Goal: Information Seeking & Learning: Learn about a topic

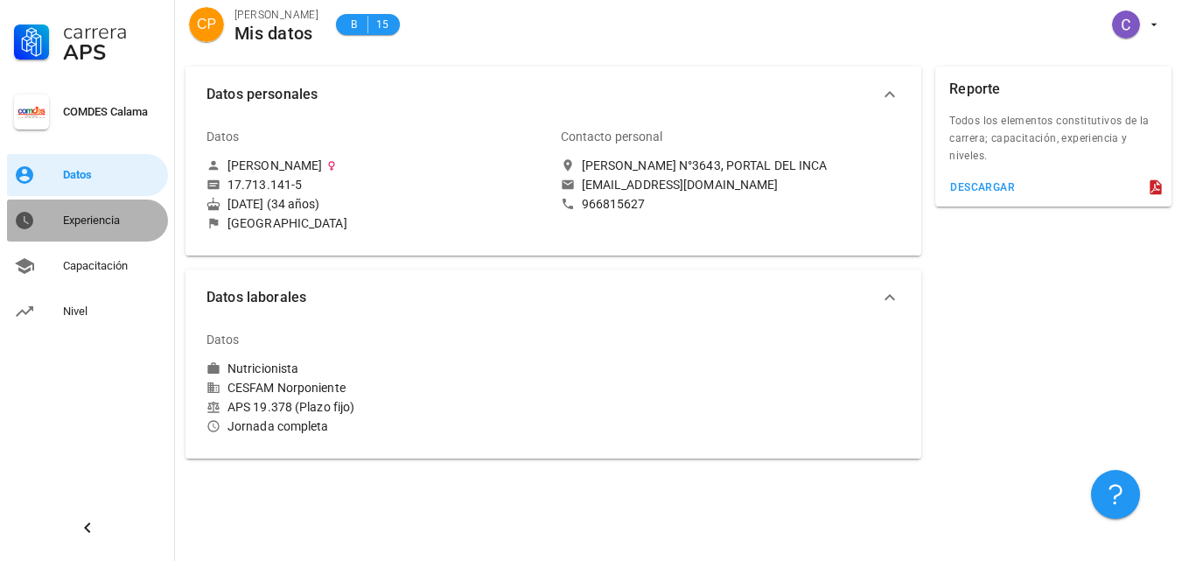
click at [82, 216] on div "Experiencia" at bounding box center [112, 220] width 98 height 14
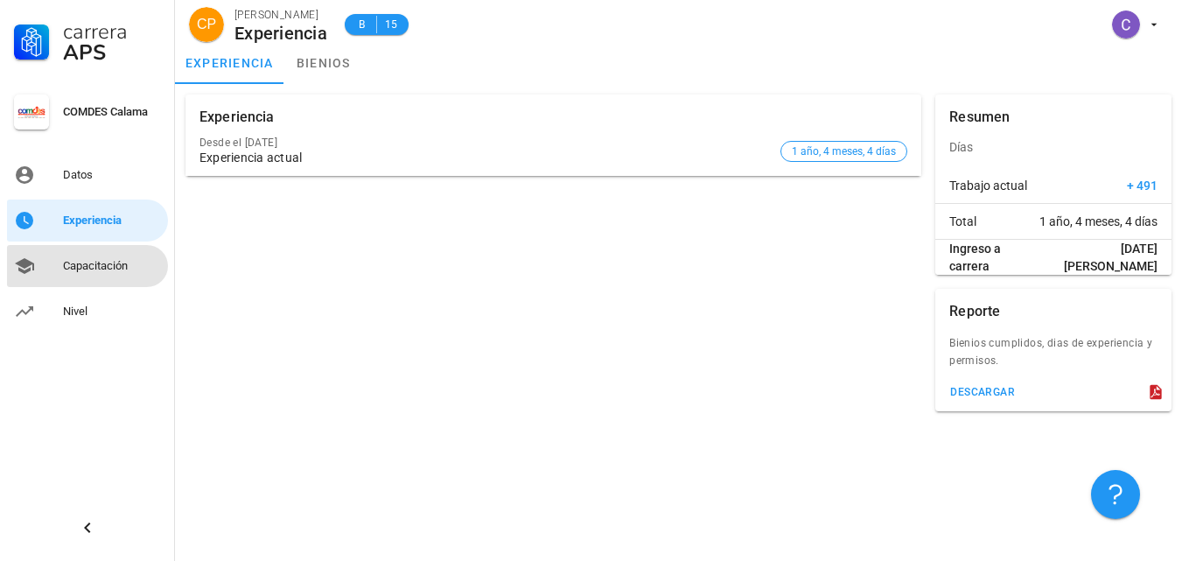
click at [81, 260] on div "Capacitación" at bounding box center [112, 266] width 98 height 14
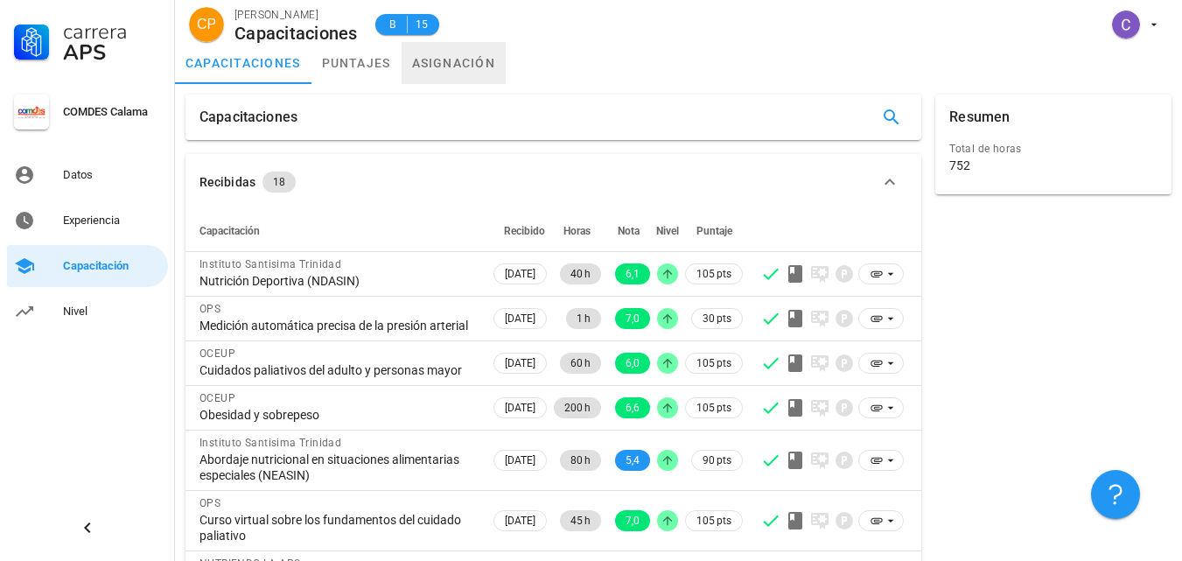
click at [453, 66] on link "asignación" at bounding box center [454, 63] width 105 height 42
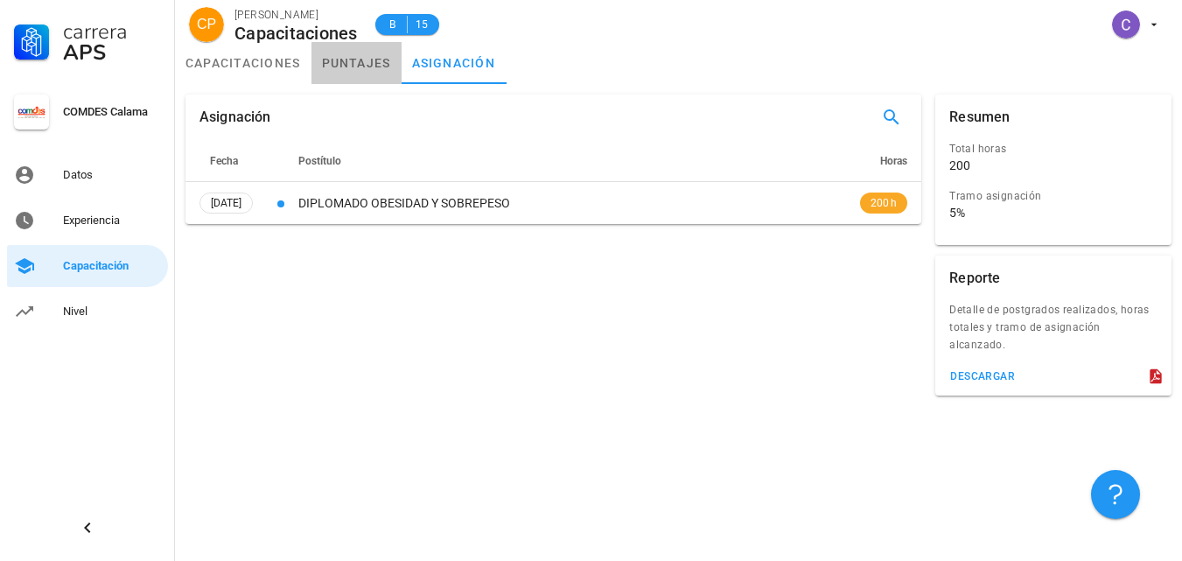
click at [358, 60] on link "puntajes" at bounding box center [356, 63] width 90 height 42
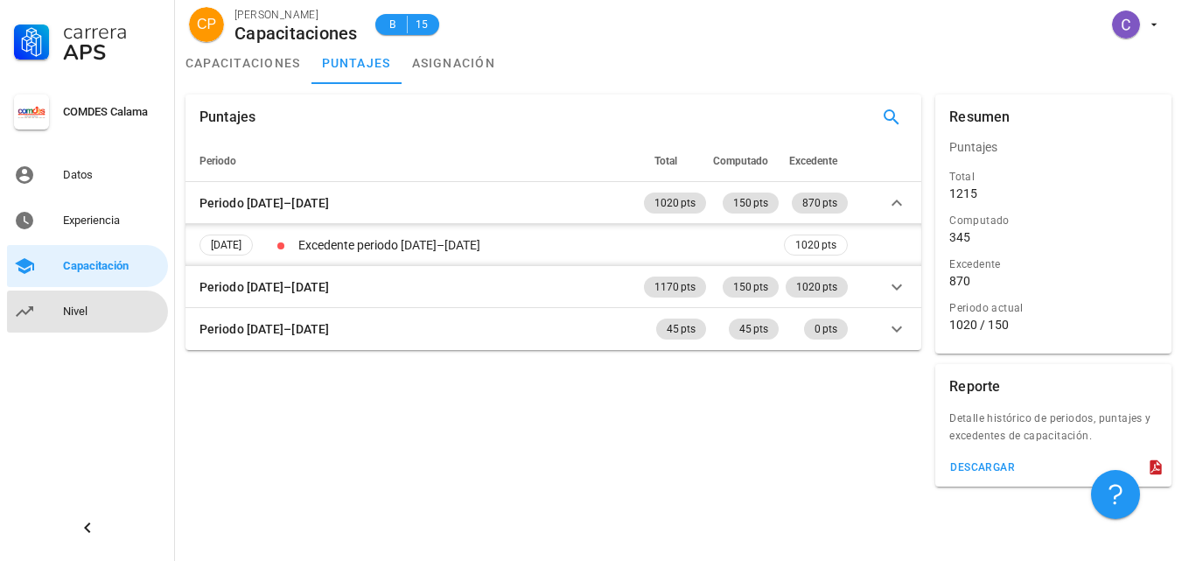
click at [66, 311] on div "Nivel" at bounding box center [112, 311] width 98 height 14
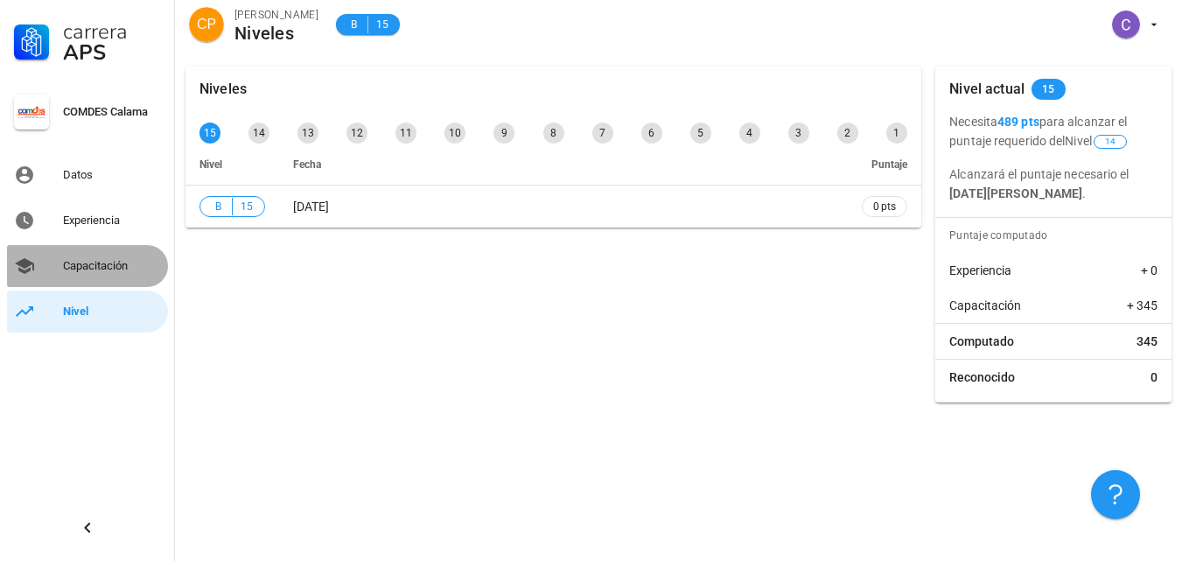
click at [67, 260] on div "Capacitación" at bounding box center [112, 266] width 98 height 14
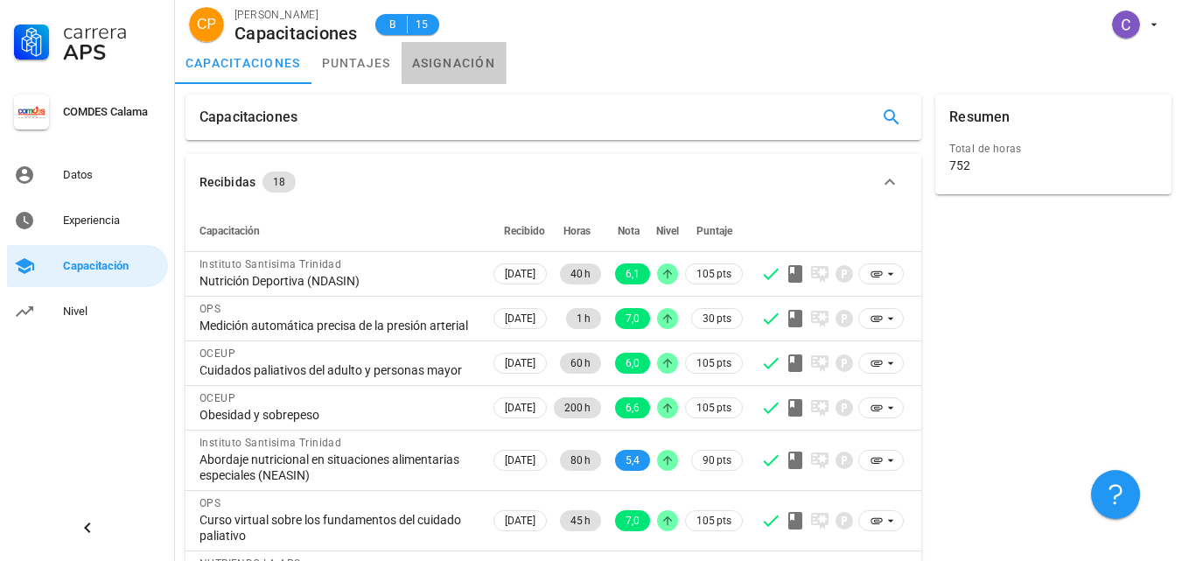
click at [458, 69] on link "asignación" at bounding box center [454, 63] width 105 height 42
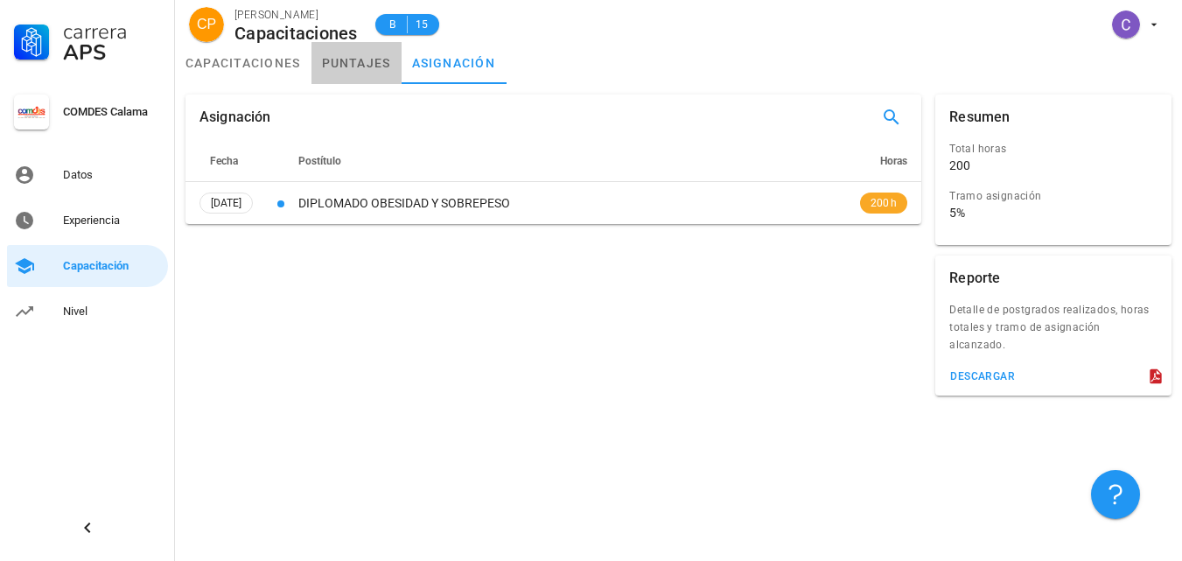
click at [360, 73] on link "puntajes" at bounding box center [356, 63] width 90 height 42
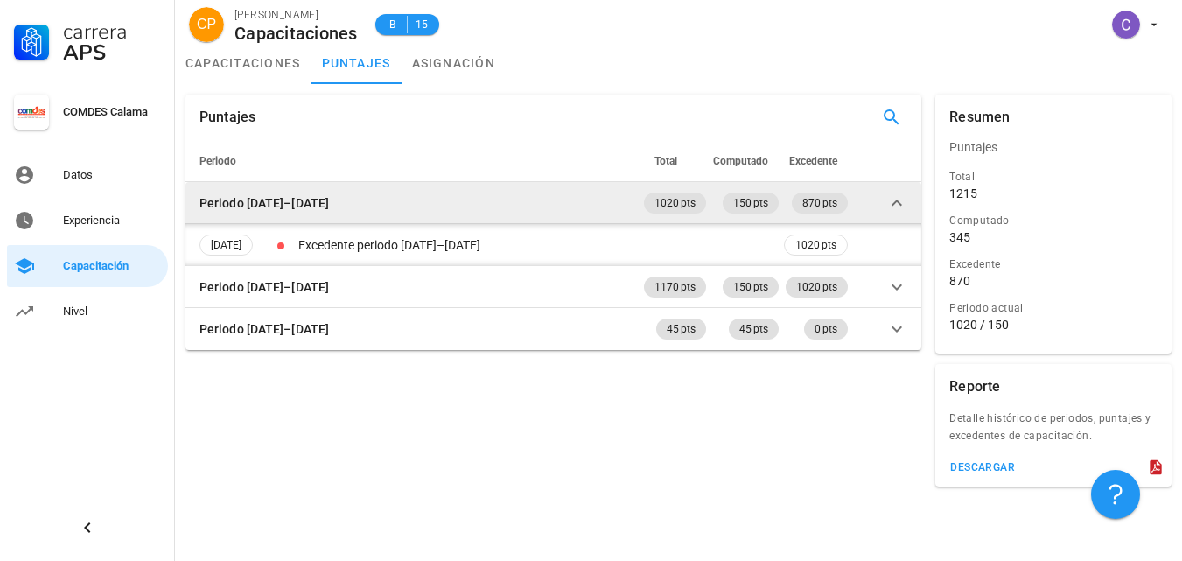
click at [901, 203] on icon at bounding box center [896, 202] width 21 height 21
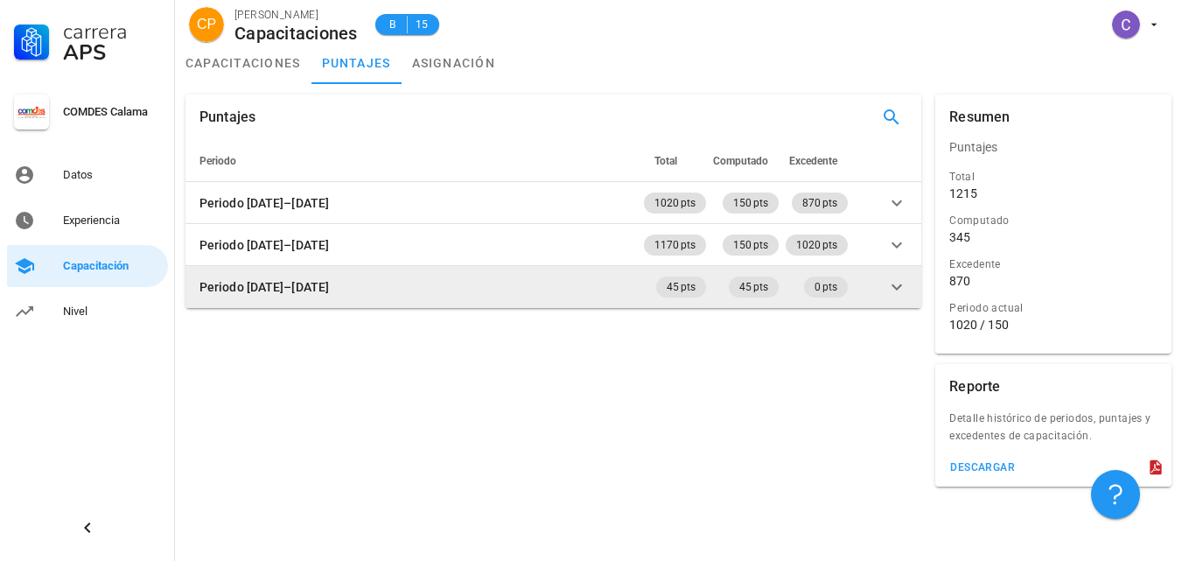
click at [901, 283] on icon at bounding box center [896, 286] width 21 height 21
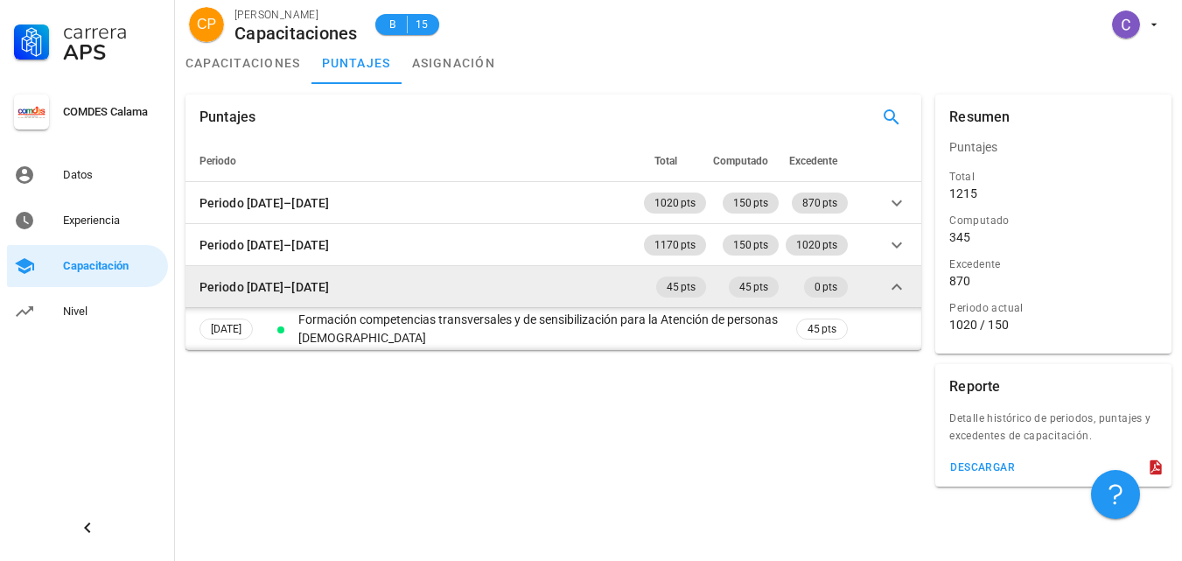
click at [901, 283] on icon at bounding box center [896, 286] width 21 height 21
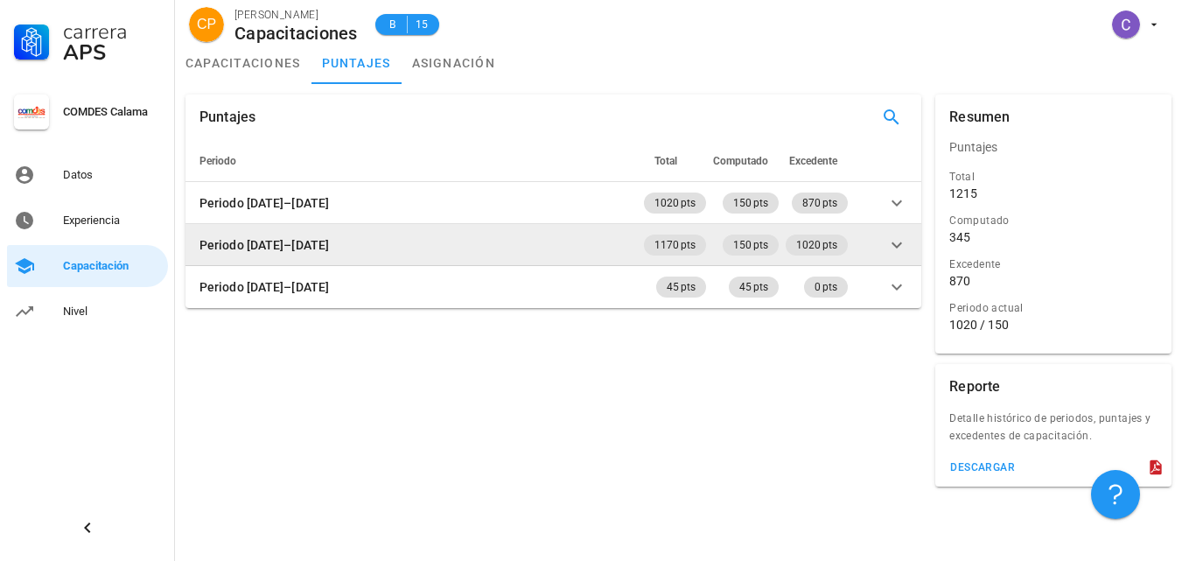
click at [895, 249] on icon at bounding box center [896, 244] width 21 height 21
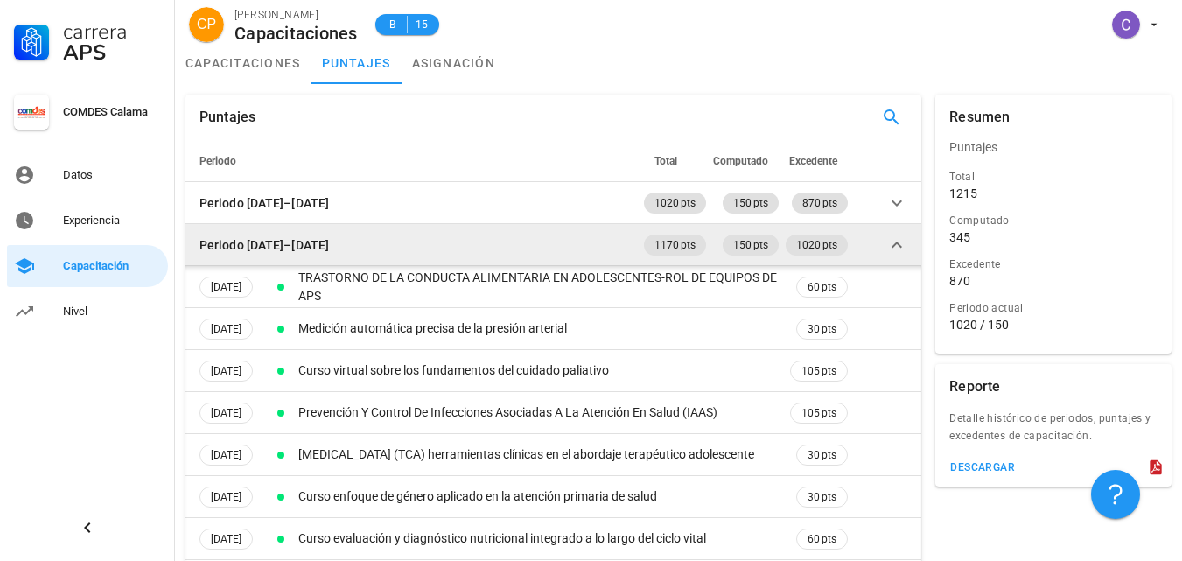
click at [895, 249] on icon at bounding box center [896, 244] width 21 height 21
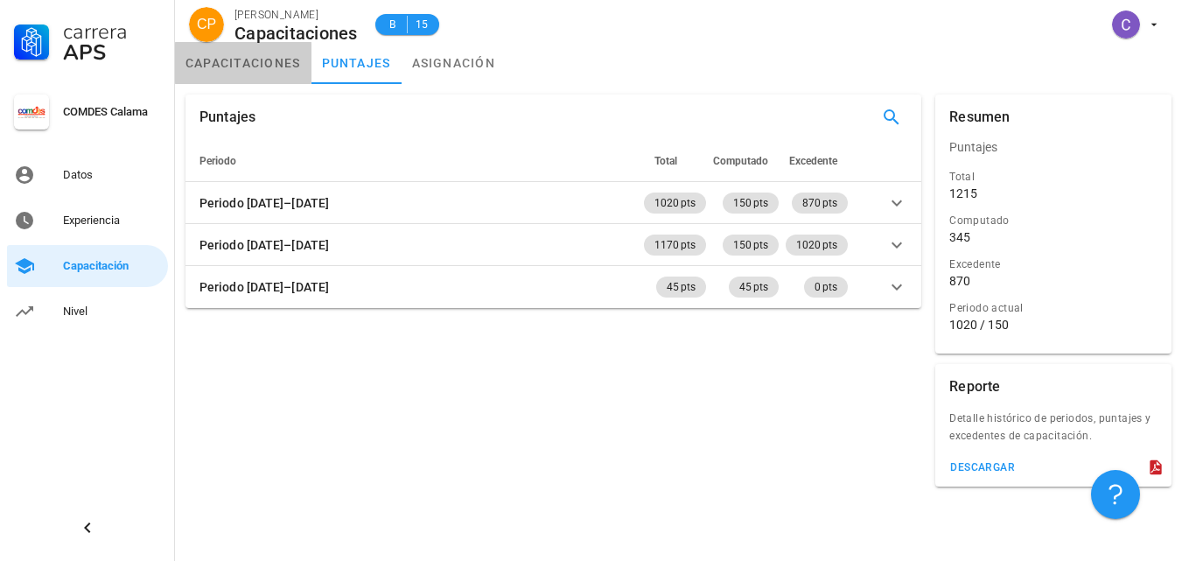
click at [246, 63] on link "capacitaciones" at bounding box center [243, 63] width 136 height 42
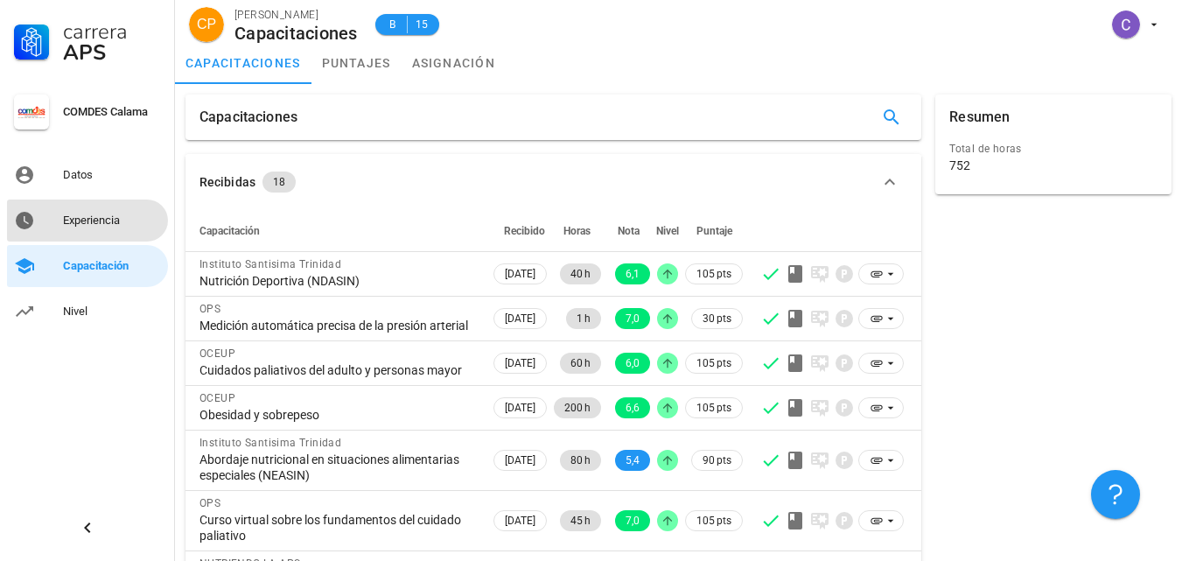
click at [93, 225] on div "Experiencia" at bounding box center [112, 220] width 98 height 14
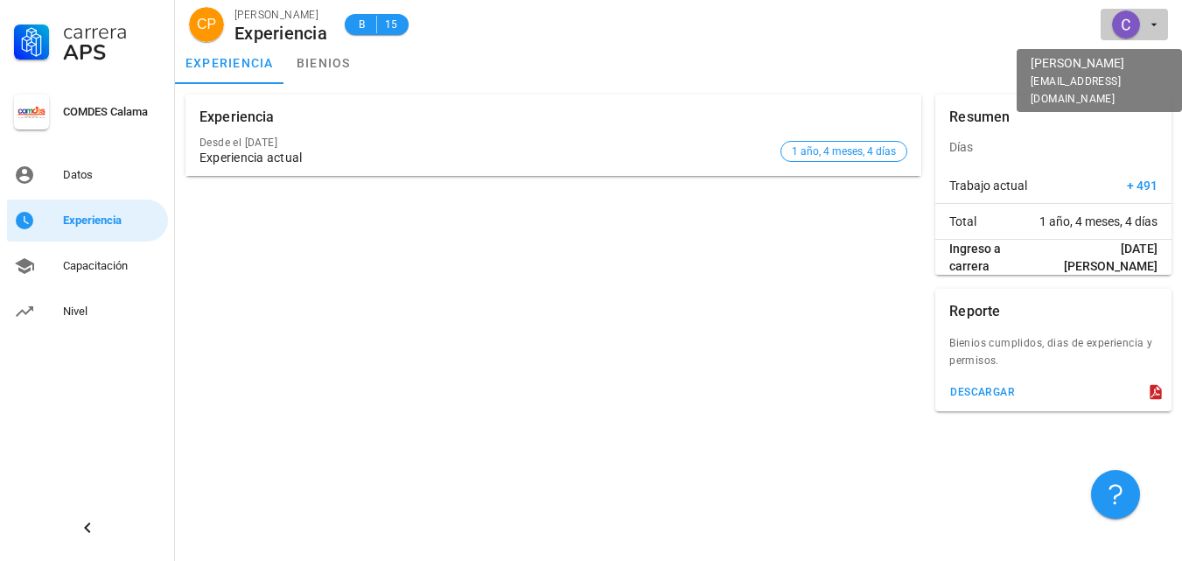
click at [1158, 24] on icon "button" at bounding box center [1154, 24] width 14 height 14
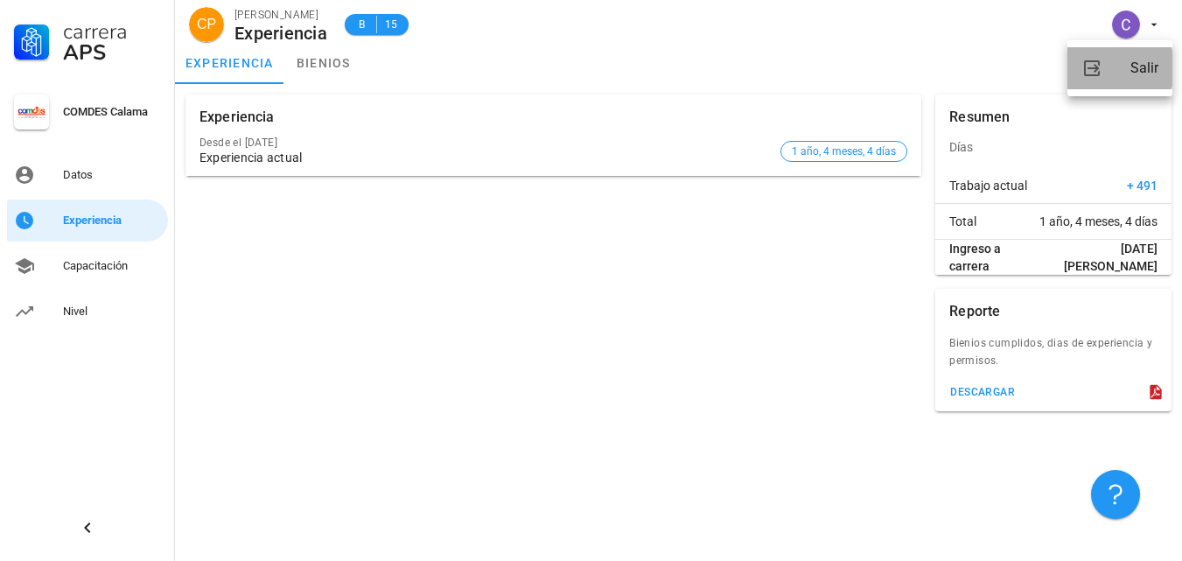
click at [1139, 58] on div "Salir" at bounding box center [1144, 68] width 28 height 35
